Goal: Transaction & Acquisition: Purchase product/service

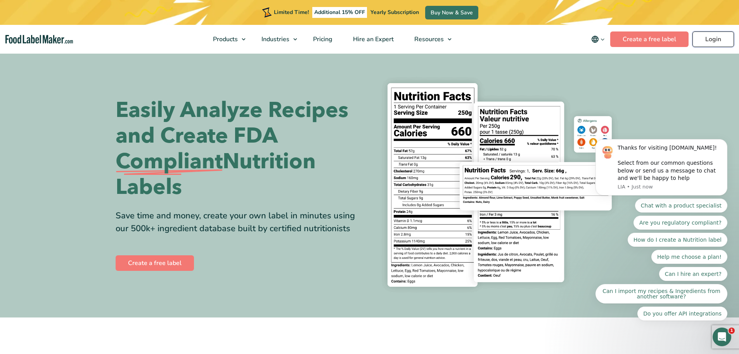
click at [714, 34] on link "Login" at bounding box center [714, 39] width 42 height 16
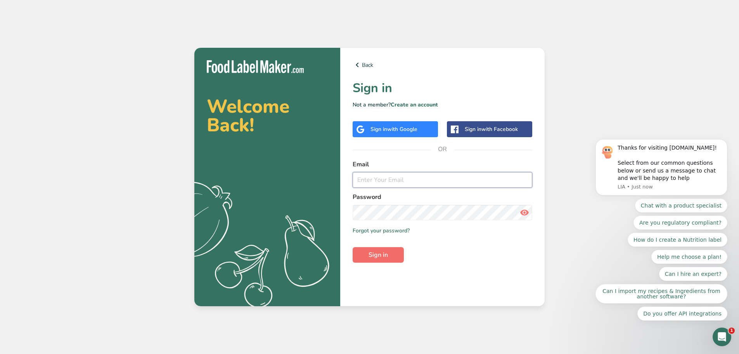
type input "jonathan@myfarmsteadmarket.com"
click at [385, 252] on span "Sign in" at bounding box center [378, 254] width 19 height 9
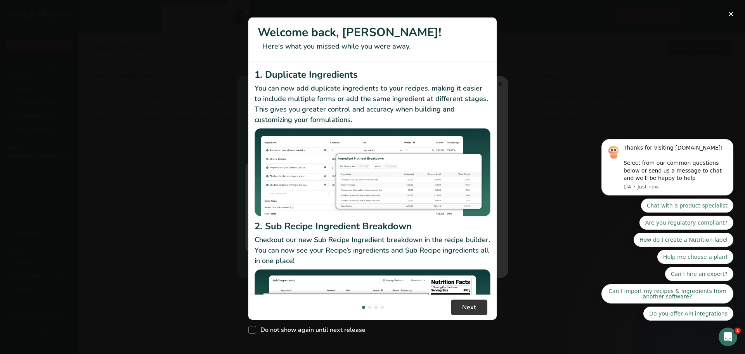
click at [730, 15] on button "New Features" at bounding box center [731, 14] width 12 height 12
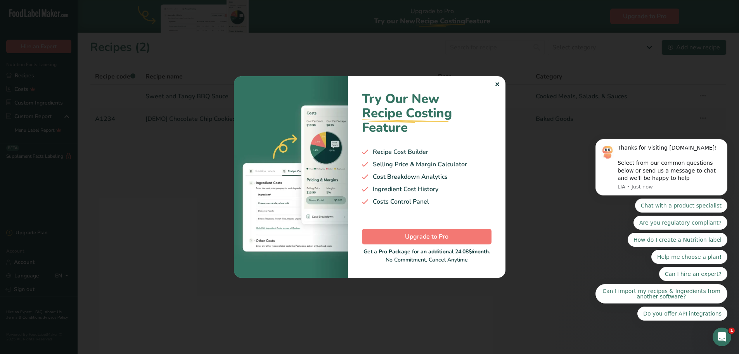
click at [499, 85] on div "✕" at bounding box center [497, 84] width 5 height 9
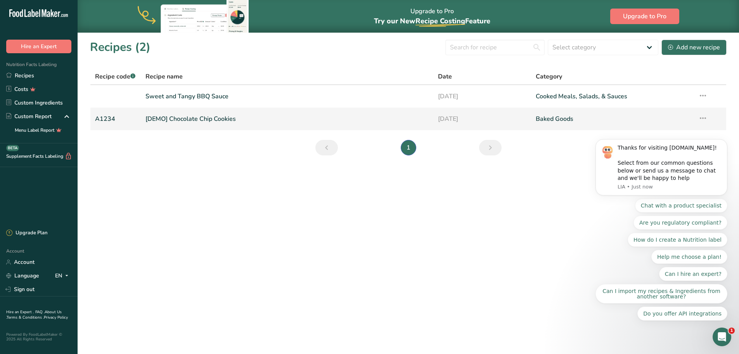
click at [279, 115] on link "[DEMO] Chocolate Chip Cookies" at bounding box center [288, 119] width 284 height 16
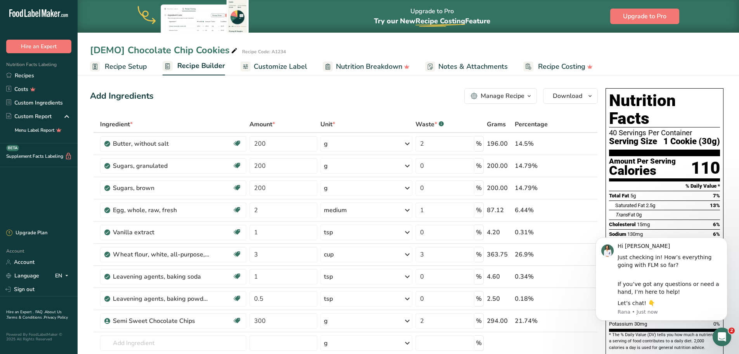
click at [124, 65] on span "Recipe Setup" at bounding box center [126, 66] width 42 height 10
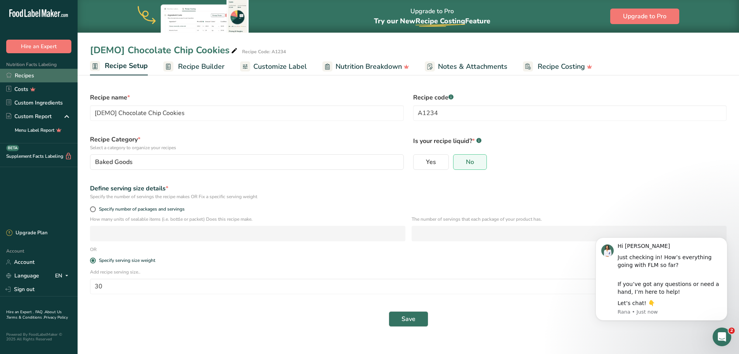
click at [29, 73] on link "Recipes" at bounding box center [39, 76] width 78 height 14
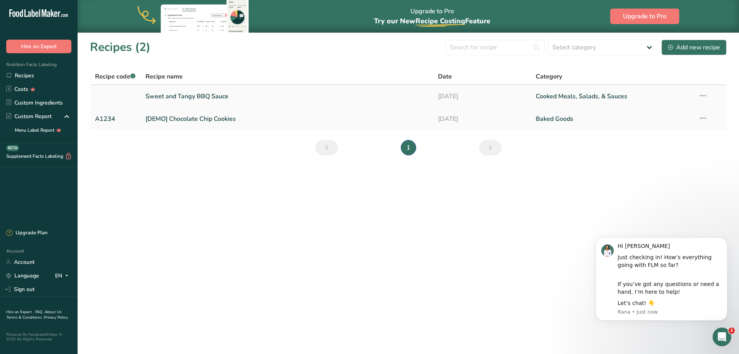
click at [286, 94] on link "Sweet and Tangy BBQ Sauce" at bounding box center [288, 96] width 284 height 16
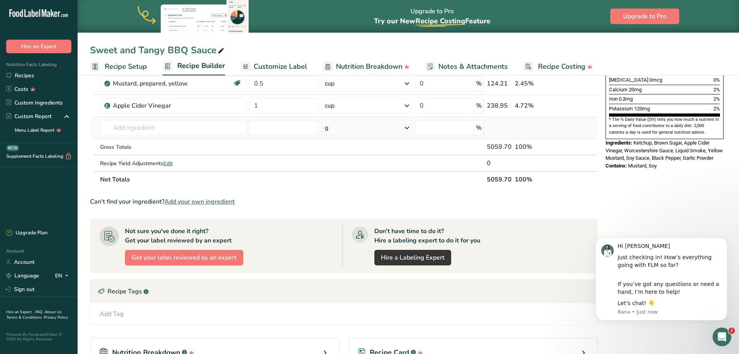
scroll to position [233, 0]
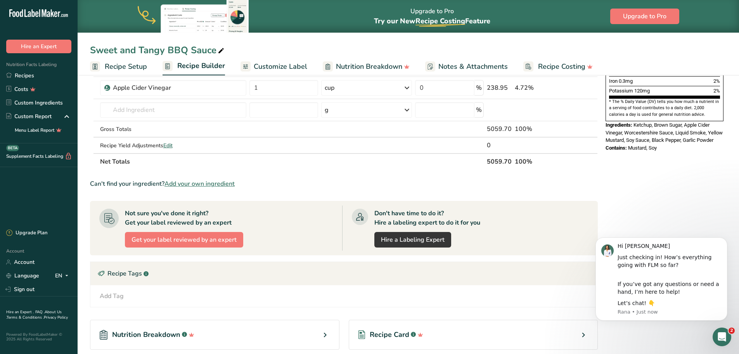
click at [697, 183] on div "Nutrition Facts 16 Servings Per Container Serving Size 43mL Amount Per Serving …" at bounding box center [665, 134] width 124 height 564
click at [428, 237] on link "Hire a Labeling Expert" at bounding box center [412, 240] width 77 height 16
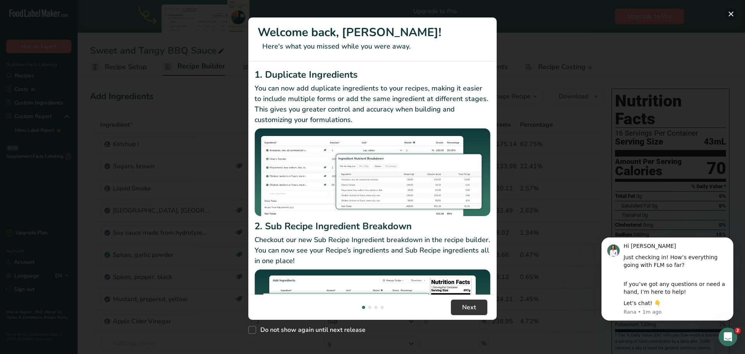
click at [730, 13] on button "New Features" at bounding box center [731, 14] width 12 height 12
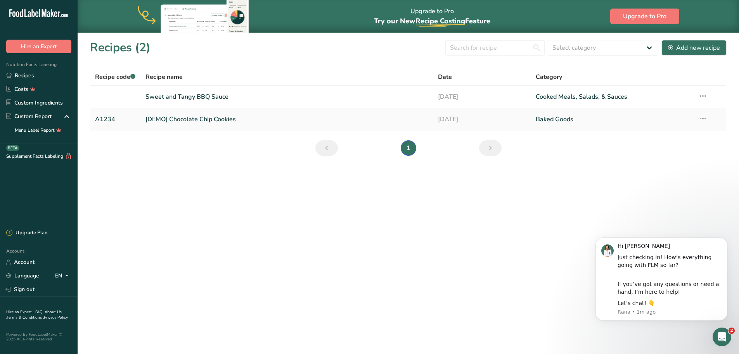
drag, startPoint x: 714, startPoint y: 0, endPoint x: 711, endPoint y: 182, distance: 181.6
click at [711, 182] on main "Upgrade to Pro Try our New Recipe Costing .a-29{fill:none;stroke-linecap:round;…" at bounding box center [369, 177] width 739 height 354
click at [257, 92] on link "Sweet and Tangy BBQ Sauce" at bounding box center [288, 96] width 284 height 16
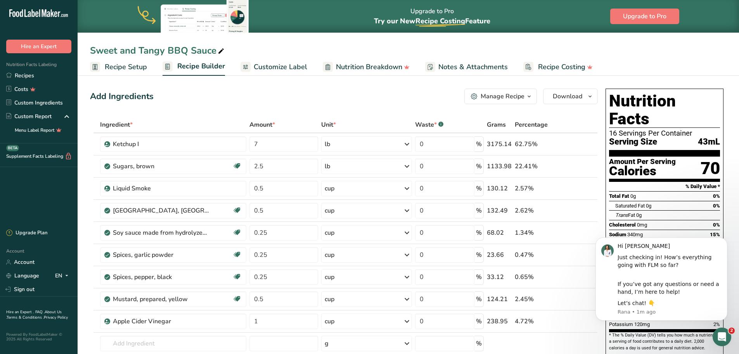
drag, startPoint x: 728, startPoint y: 238, endPoint x: 728, endPoint y: 421, distance: 182.4
click at [728, 238] on button "Dismiss notification" at bounding box center [725, 239] width 8 height 8
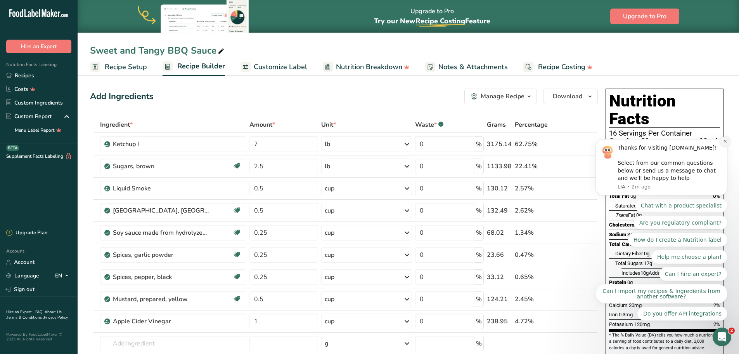
click at [726, 143] on icon "Dismiss notification" at bounding box center [725, 141] width 4 height 4
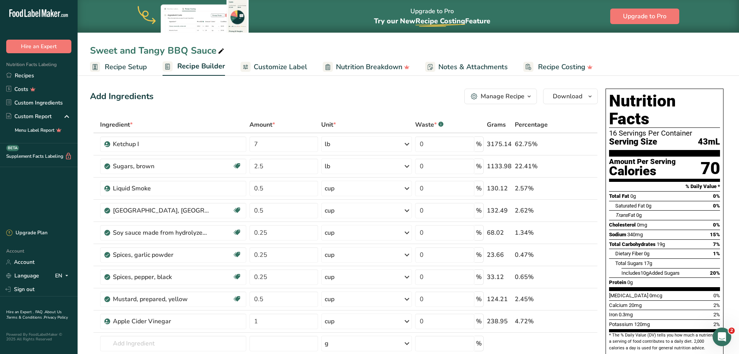
click at [715, 61] on ul "Recipe Setup Recipe Builder Customize Label Nutrition Breakdown Notes & Attachm…" at bounding box center [409, 66] width 662 height 18
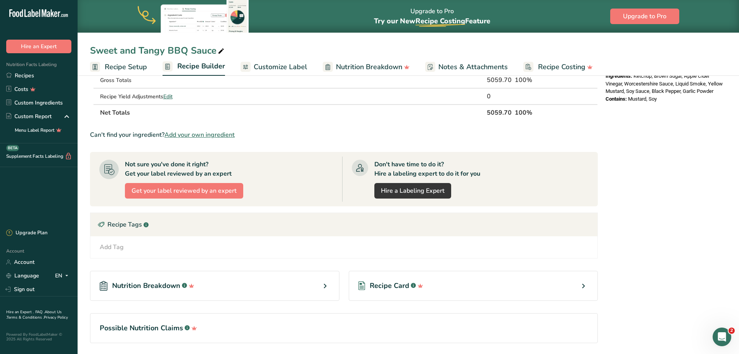
scroll to position [309, 0]
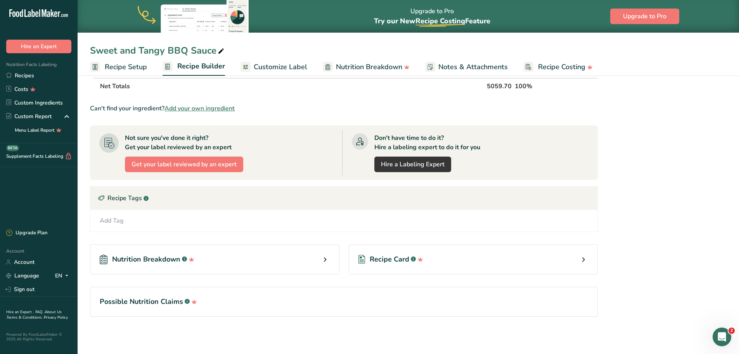
click at [576, 260] on div "Recipe Card .a-a{fill:#347362;}.b-a{fill:#fff;}" at bounding box center [474, 259] width 250 height 30
click at [584, 258] on icon at bounding box center [583, 259] width 9 height 14
click at [400, 257] on span "Recipe Card" at bounding box center [390, 259] width 40 height 10
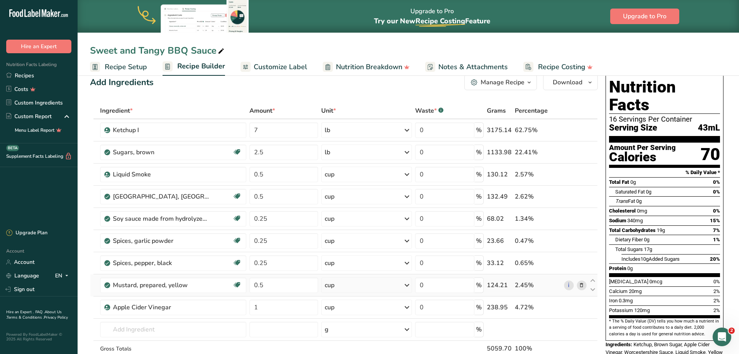
scroll to position [0, 0]
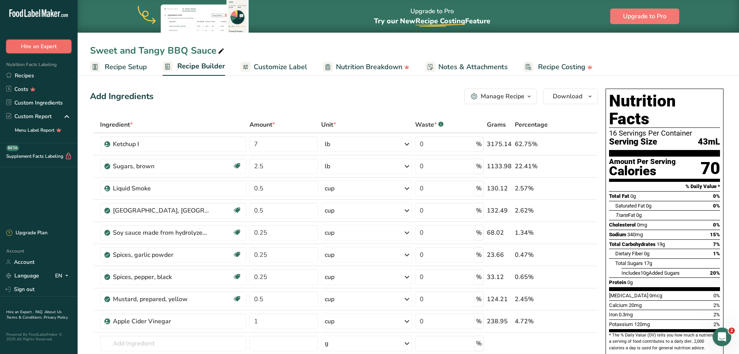
click at [42, 42] on button "Hire an Expert" at bounding box center [38, 47] width 65 height 14
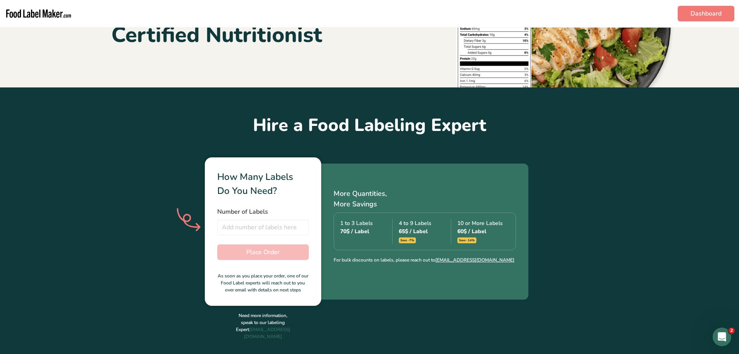
scroll to position [194, 0]
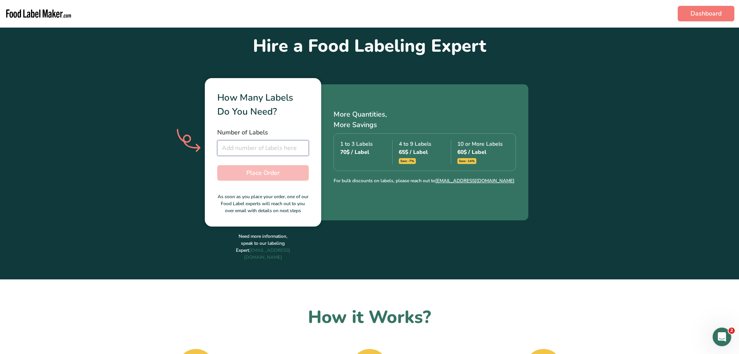
click at [236, 147] on input "number" at bounding box center [263, 148] width 92 height 16
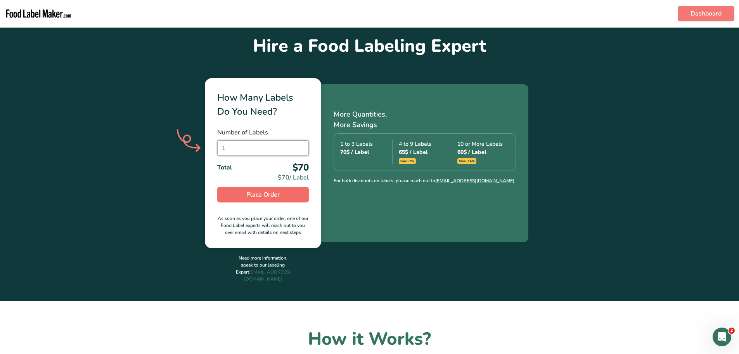
type input "1"
click at [266, 193] on span "Place Order" at bounding box center [262, 194] width 33 height 9
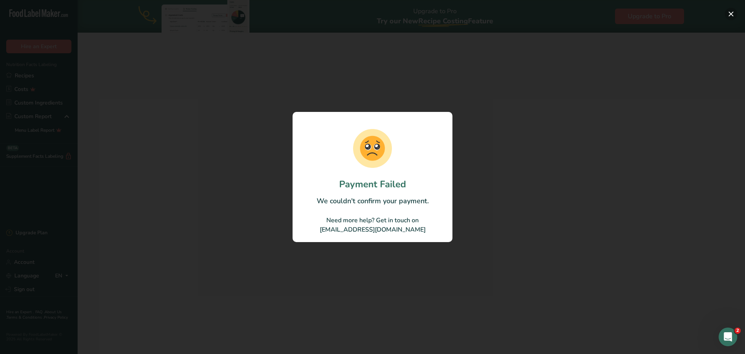
click at [734, 12] on button "button" at bounding box center [731, 14] width 12 height 12
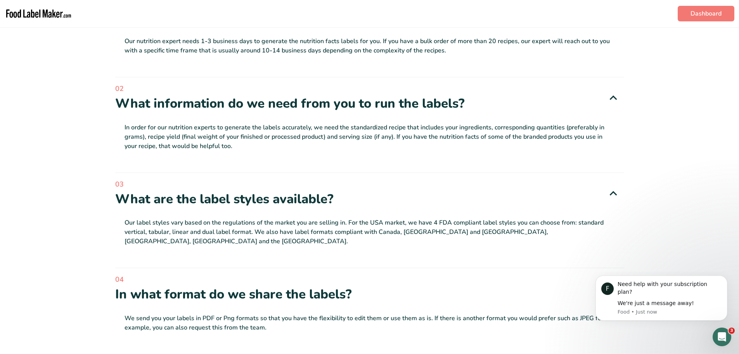
scroll to position [1746, 0]
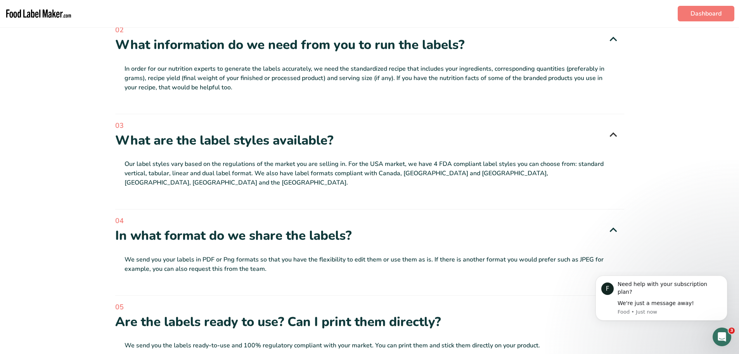
click at [615, 124] on icon at bounding box center [613, 135] width 15 height 23
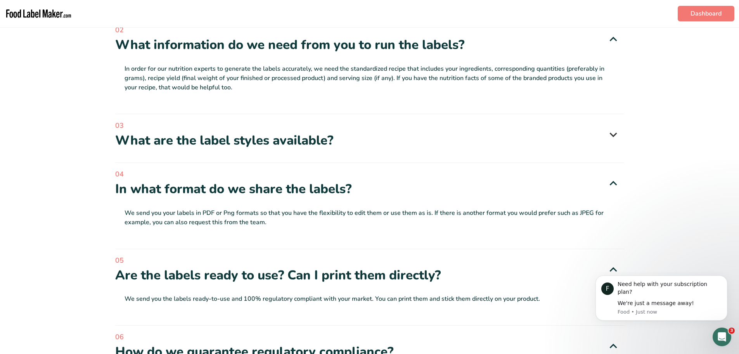
click at [614, 124] on icon at bounding box center [613, 135] width 15 height 23
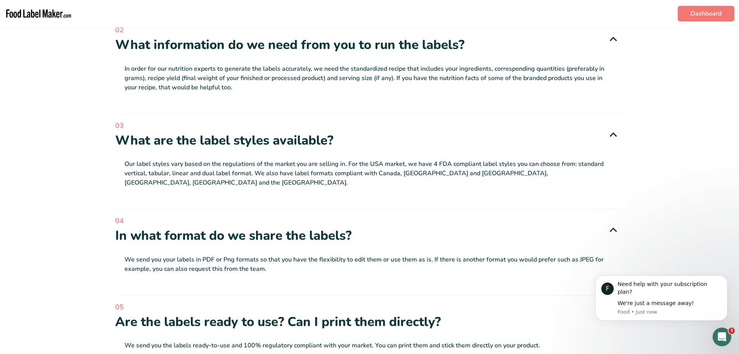
click at [612, 219] on icon at bounding box center [613, 230] width 15 height 23
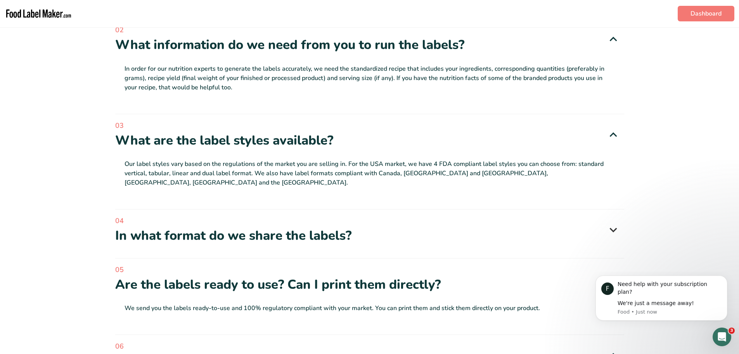
click at [612, 219] on icon at bounding box center [613, 230] width 15 height 23
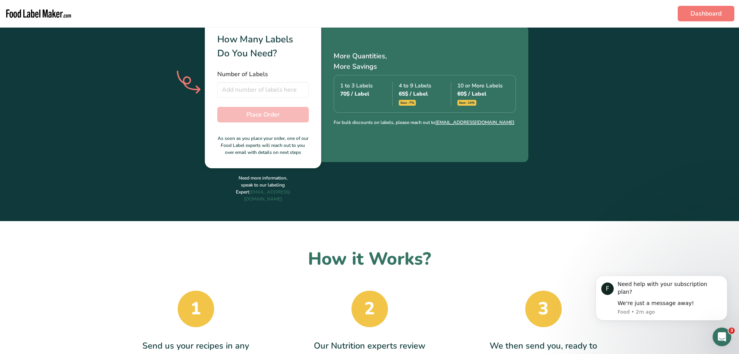
scroll to position [233, 0]
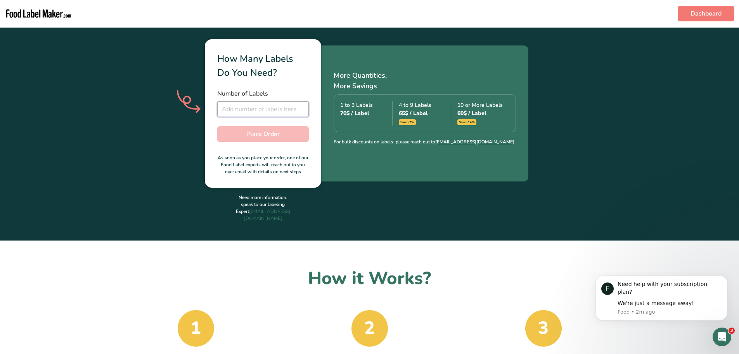
click at [245, 111] on input "number" at bounding box center [263, 109] width 92 height 16
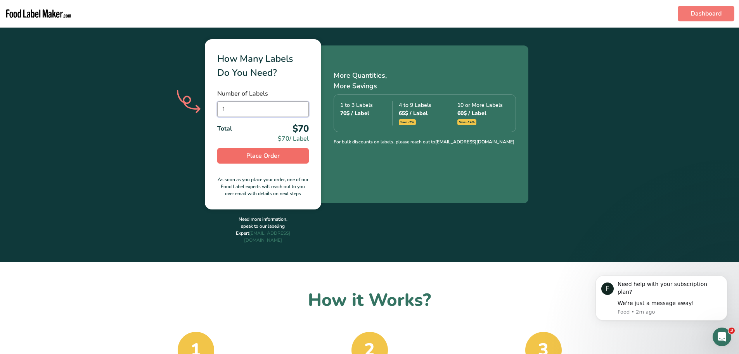
type input "1"
click at [269, 154] on span "Place Order" at bounding box center [262, 155] width 33 height 9
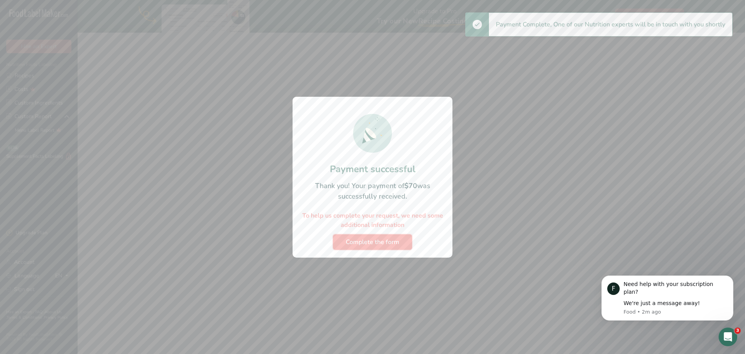
click at [382, 243] on span "Complete the form" at bounding box center [373, 241] width 54 height 9
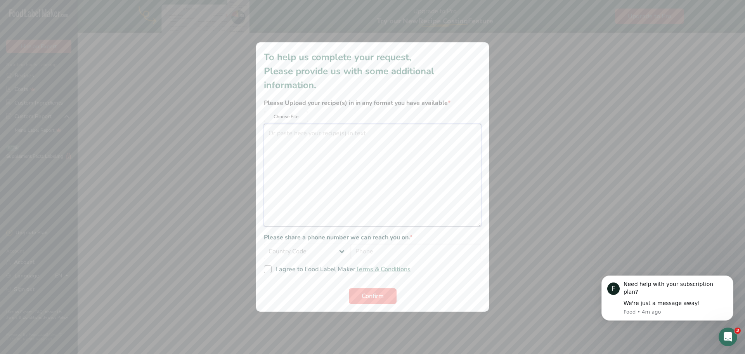
click at [288, 132] on textarea "additional information modal" at bounding box center [372, 175] width 217 height 102
click at [338, 250] on select "Country Code [GEOGRAPHIC_DATA] (+93) [GEOGRAPHIC_DATA] (+358) [GEOGRAPHIC_DATA]…" at bounding box center [307, 251] width 87 height 16
click at [269, 269] on span "additional information modal" at bounding box center [268, 269] width 8 height 8
click at [269, 269] on input "I agree to Food Label Maker Terms & Conditions" at bounding box center [266, 269] width 5 height 5
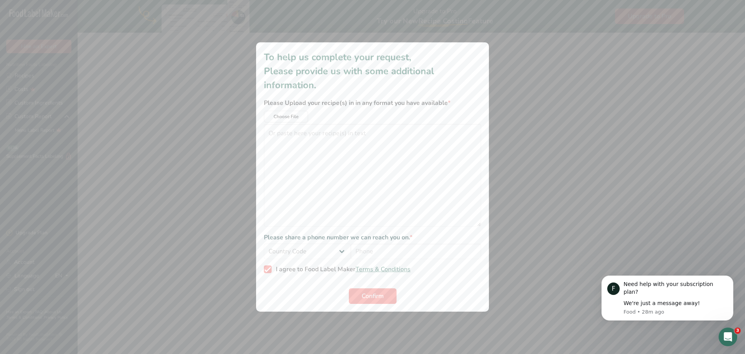
click at [269, 269] on span "additional information modal" at bounding box center [268, 269] width 8 height 8
click at [269, 269] on input "I agree to Food Label Maker Terms & Conditions" at bounding box center [266, 269] width 5 height 5
checkbox input "false"
click at [584, 182] on div "additional information modal" at bounding box center [372, 177] width 745 height 354
click at [214, 98] on div "additional information modal" at bounding box center [372, 177] width 745 height 354
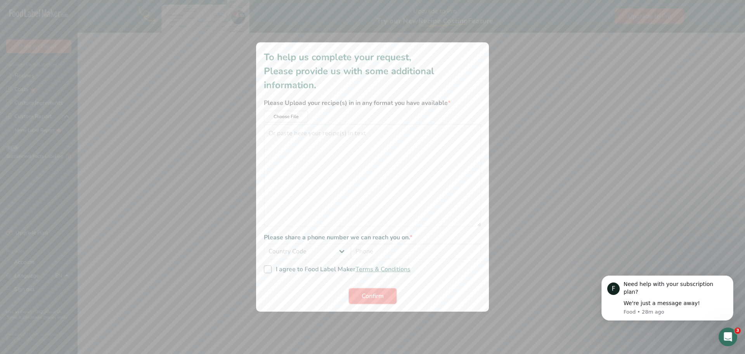
click at [382, 293] on span "Confirm" at bounding box center [373, 295] width 22 height 9
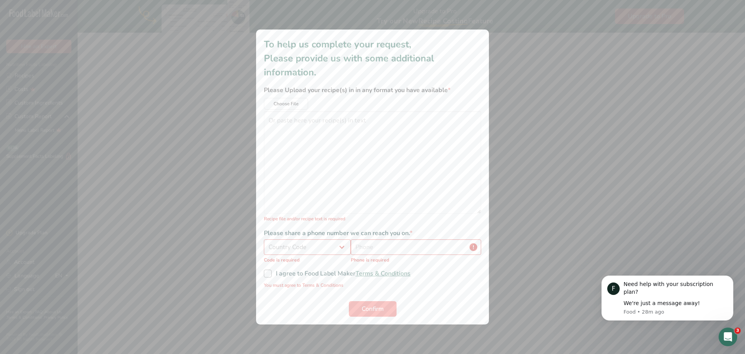
click at [194, 170] on div "additional information modal" at bounding box center [372, 177] width 745 height 354
